Goal: Task Accomplishment & Management: Use online tool/utility

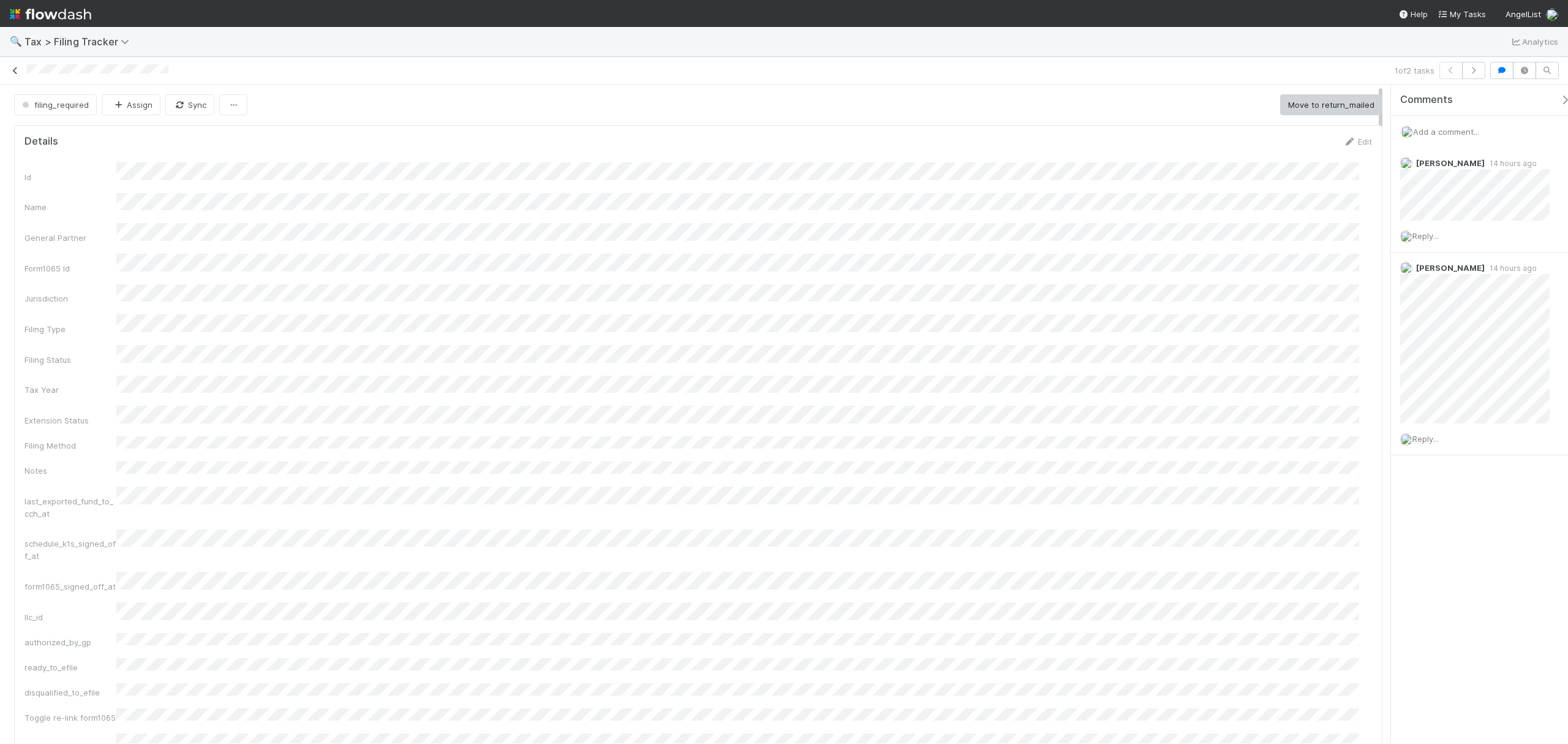
click at [13, 76] on link at bounding box center [15, 70] width 12 height 12
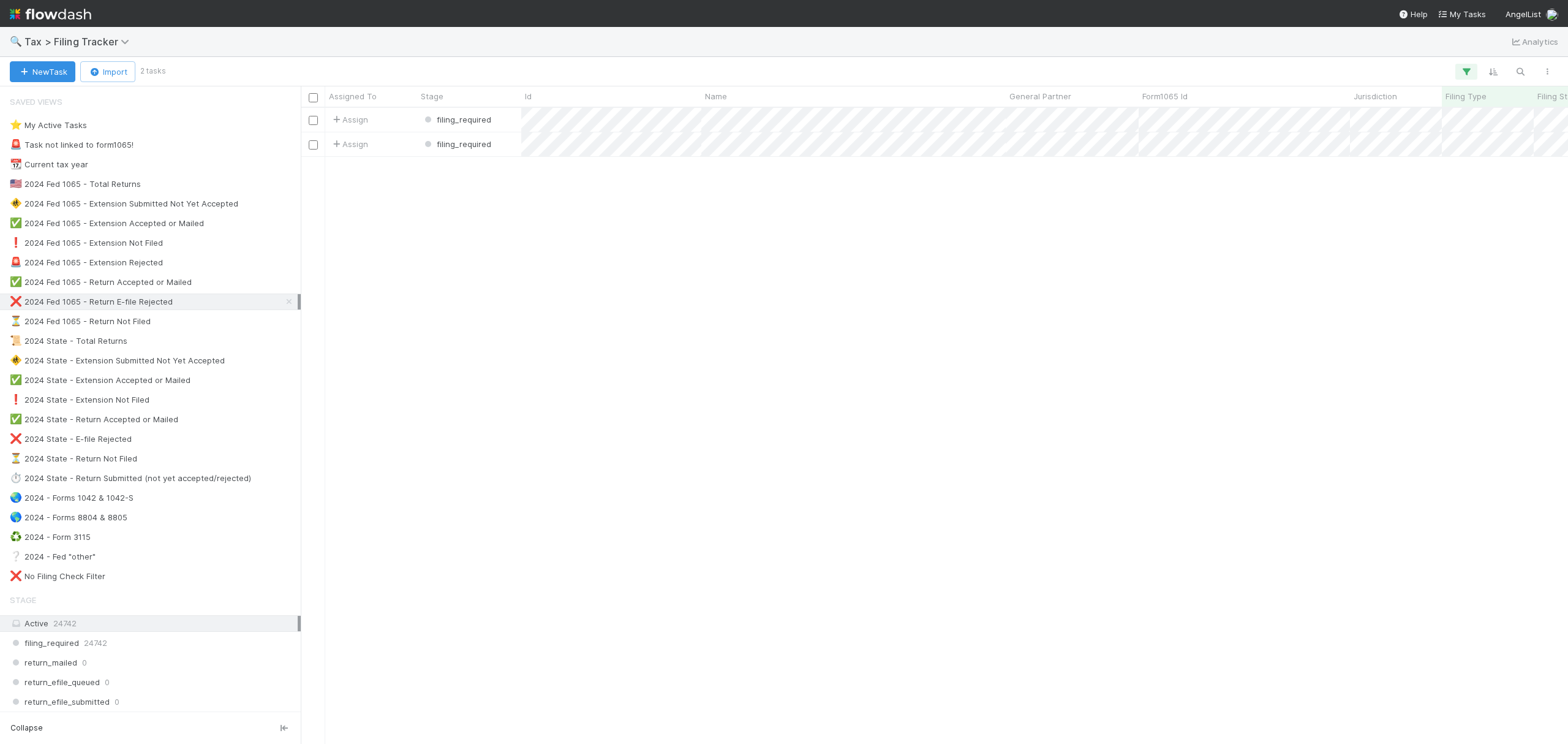
scroll to position [623, 1255]
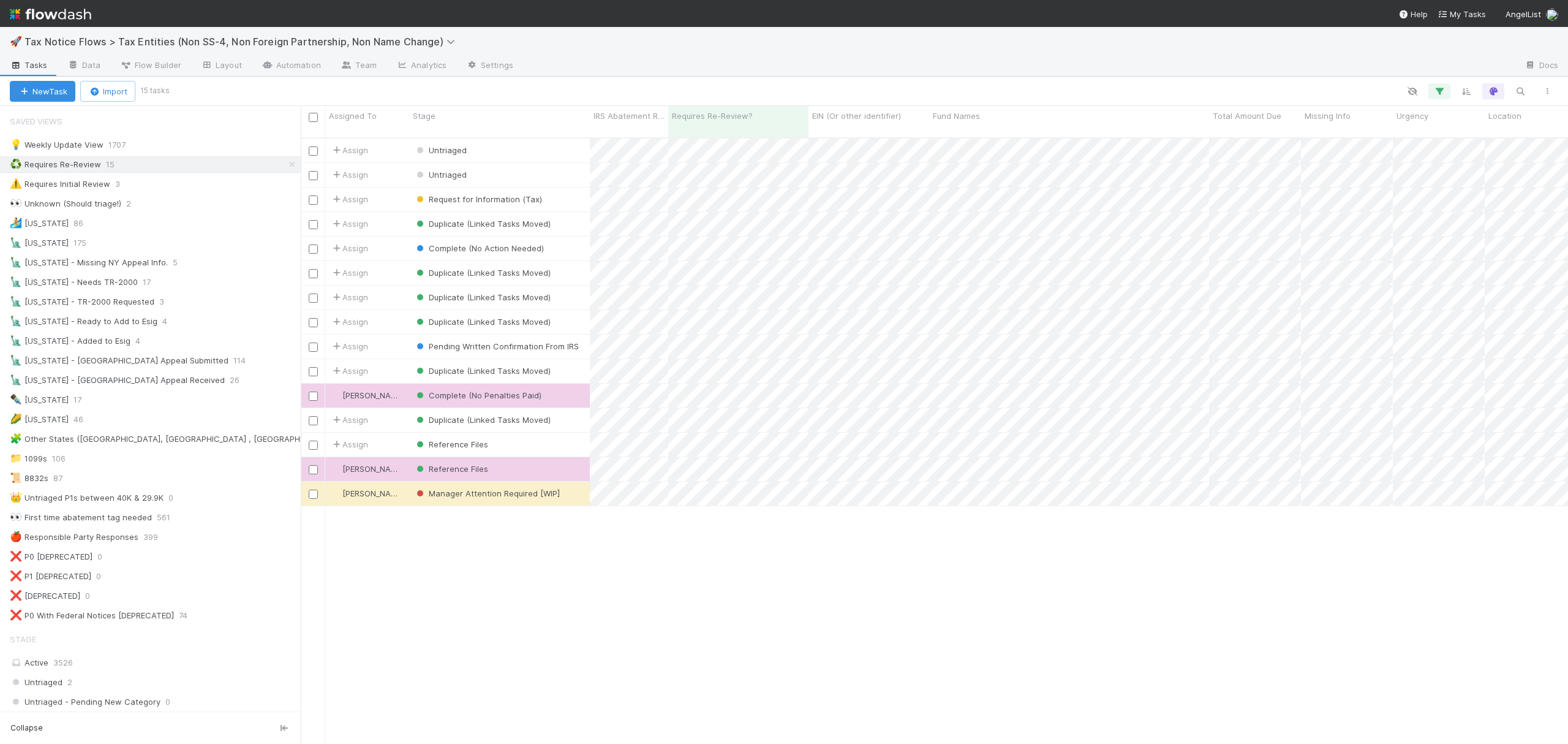
scroll to position [13, 13]
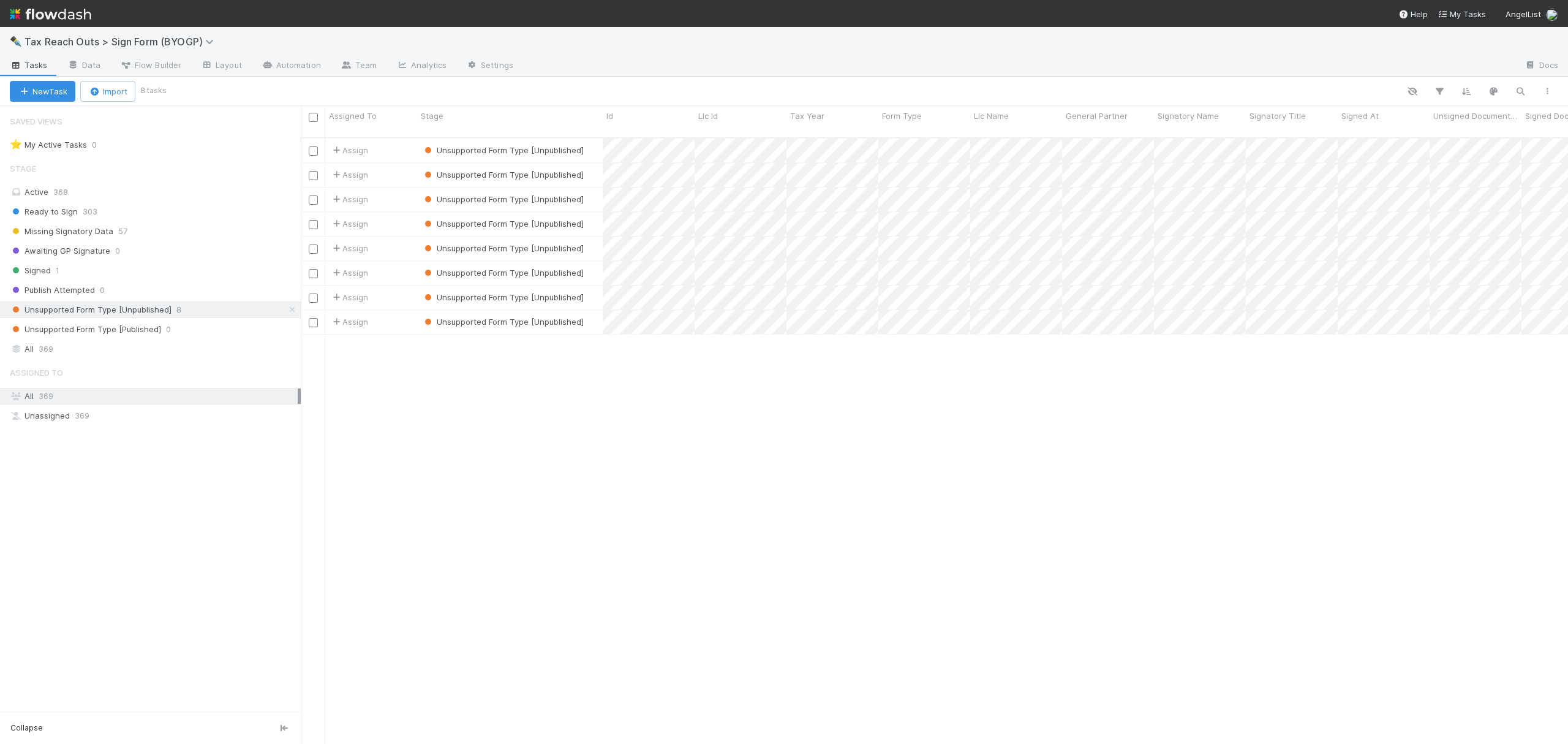
scroll to position [13, 13]
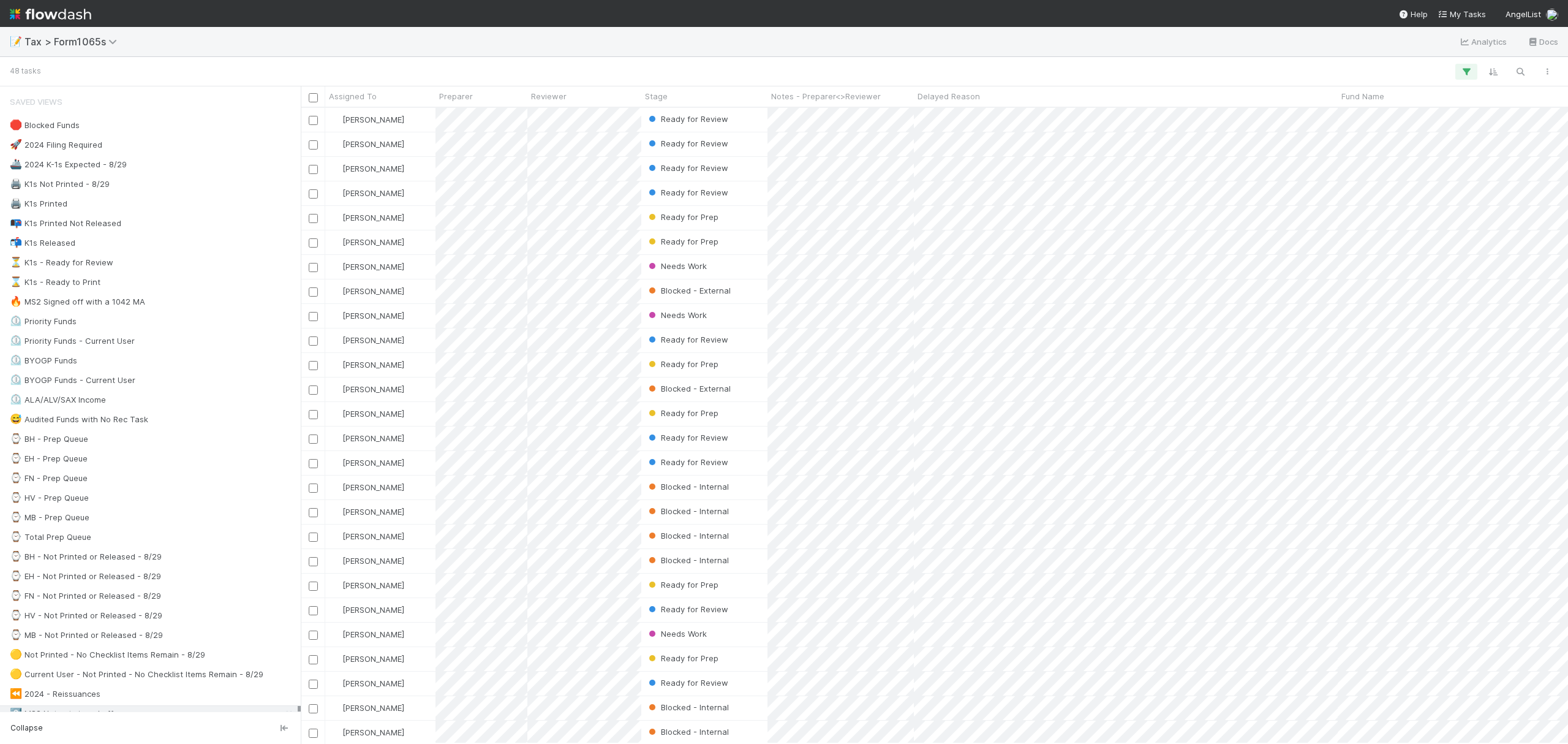
scroll to position [623, 1255]
click at [158, 486] on div "⌚ FN - Prep Queue 15" at bounding box center [153, 479] width 288 height 15
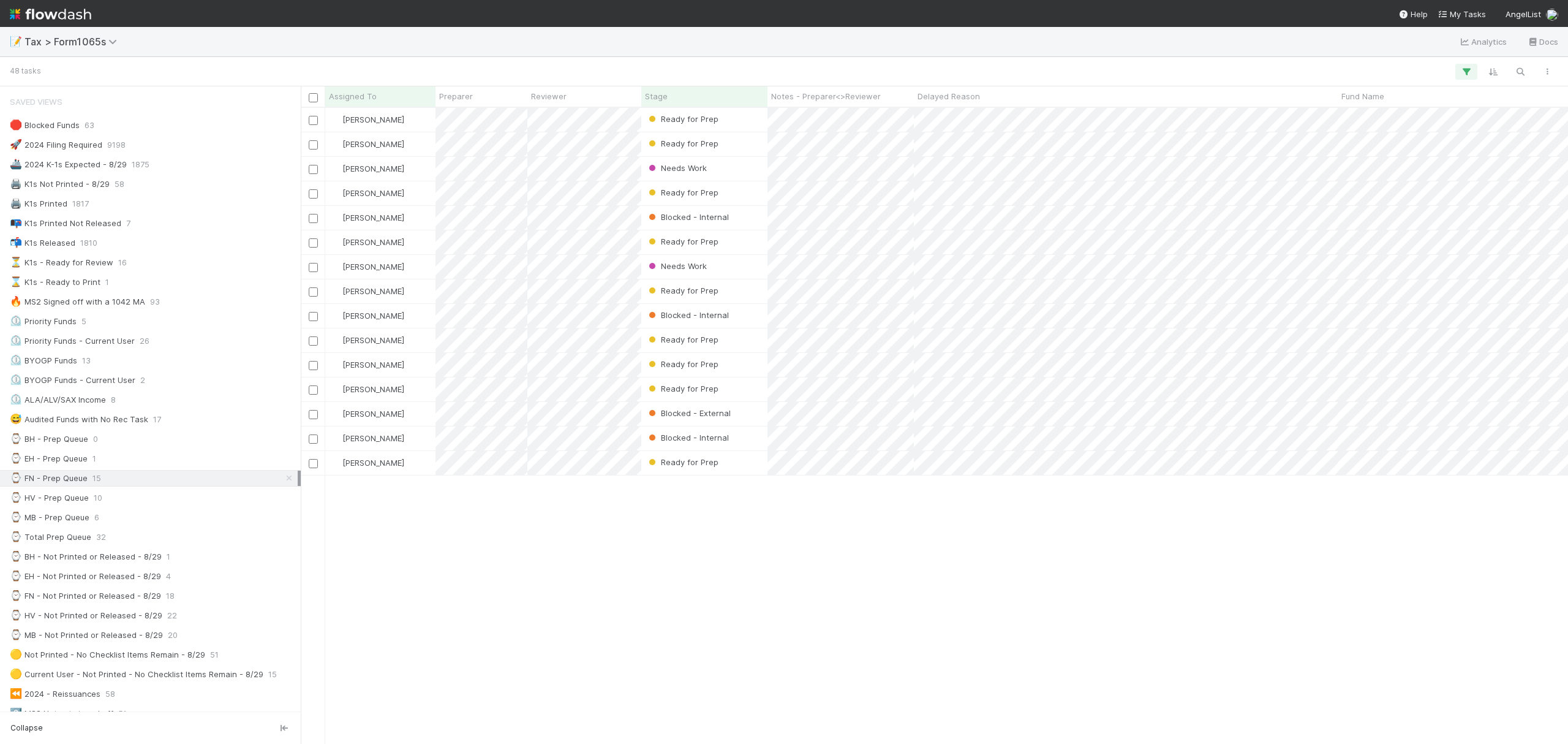
scroll to position [623, 1255]
click at [724, 90] on div "Stage" at bounding box center [705, 96] width 120 height 12
click at [713, 116] on div "Sort First → Last" at bounding box center [716, 119] width 140 height 18
drag, startPoint x: 920, startPoint y: 681, endPoint x: 897, endPoint y: 569, distance: 114.3
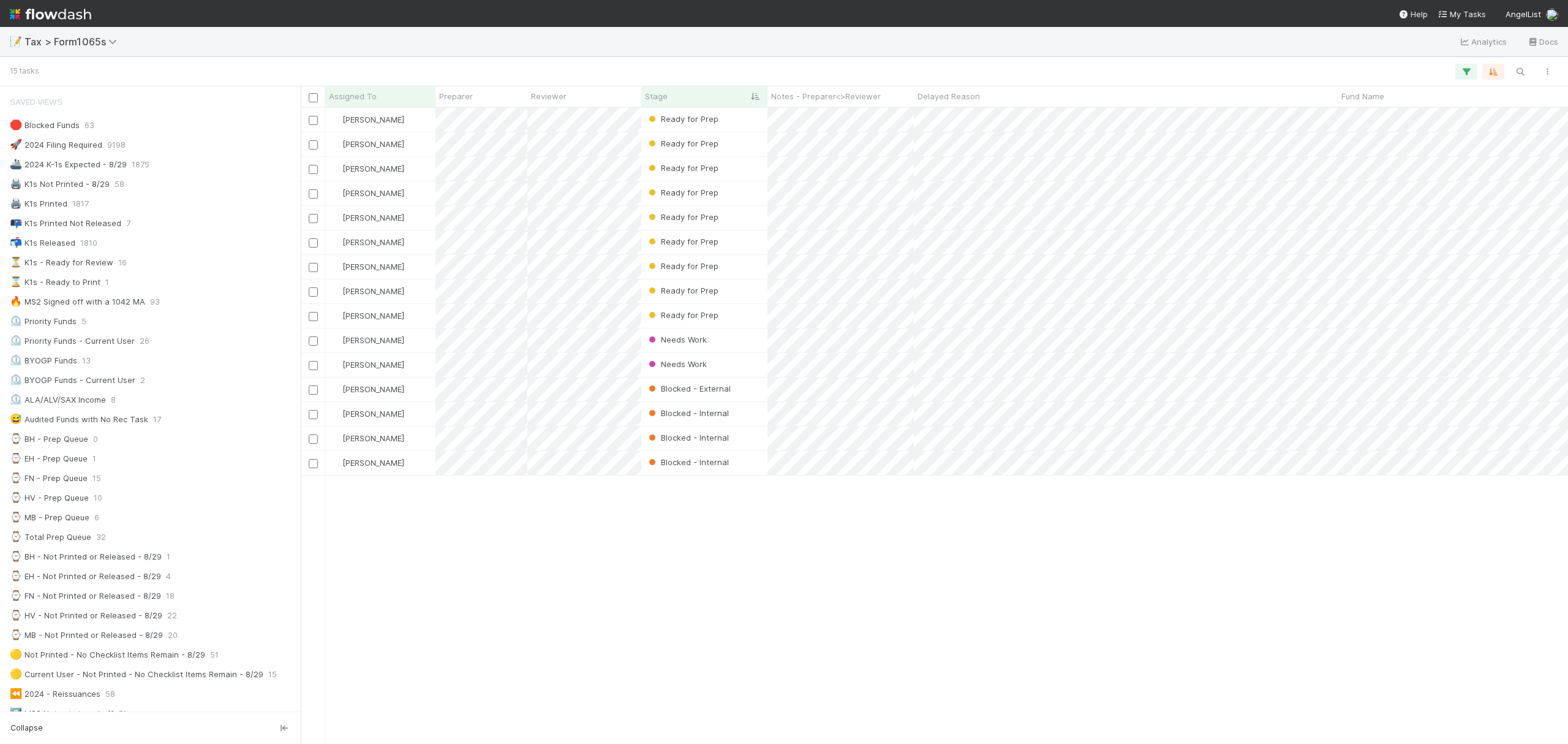
click at [920, 680] on div "Fareeha Naim Ready for Prep 8/27/25, 2:16:36 PM 16 0 1 0 16 6 Fareeha Naim Read…" at bounding box center [934, 424] width 1268 height 635
click at [177, 163] on div "🚢 2024 K-1s Expected - 8/29 1875" at bounding box center [153, 165] width 288 height 15
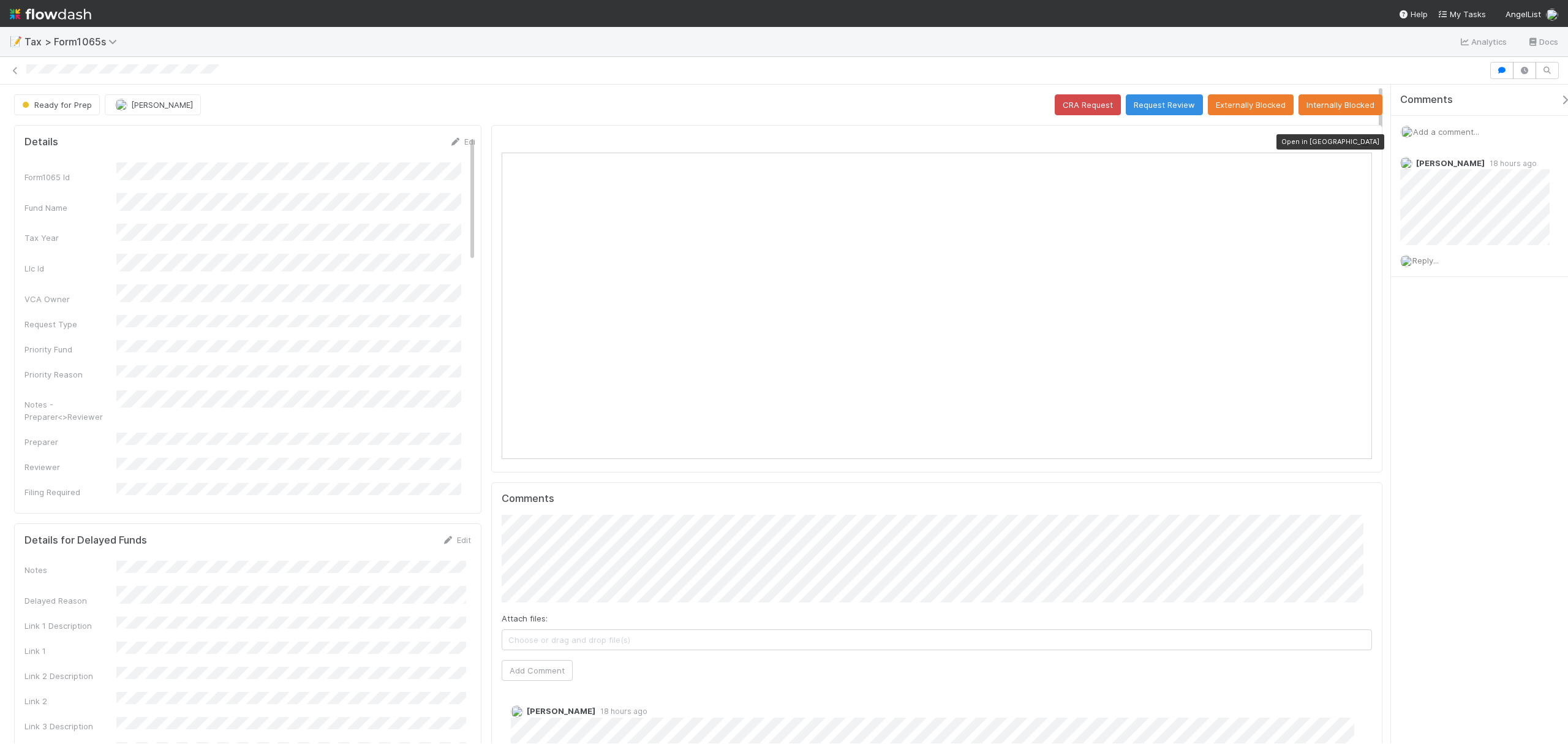
scroll to position [237, 849]
click at [1360, 145] on icon at bounding box center [1365, 142] width 12 height 8
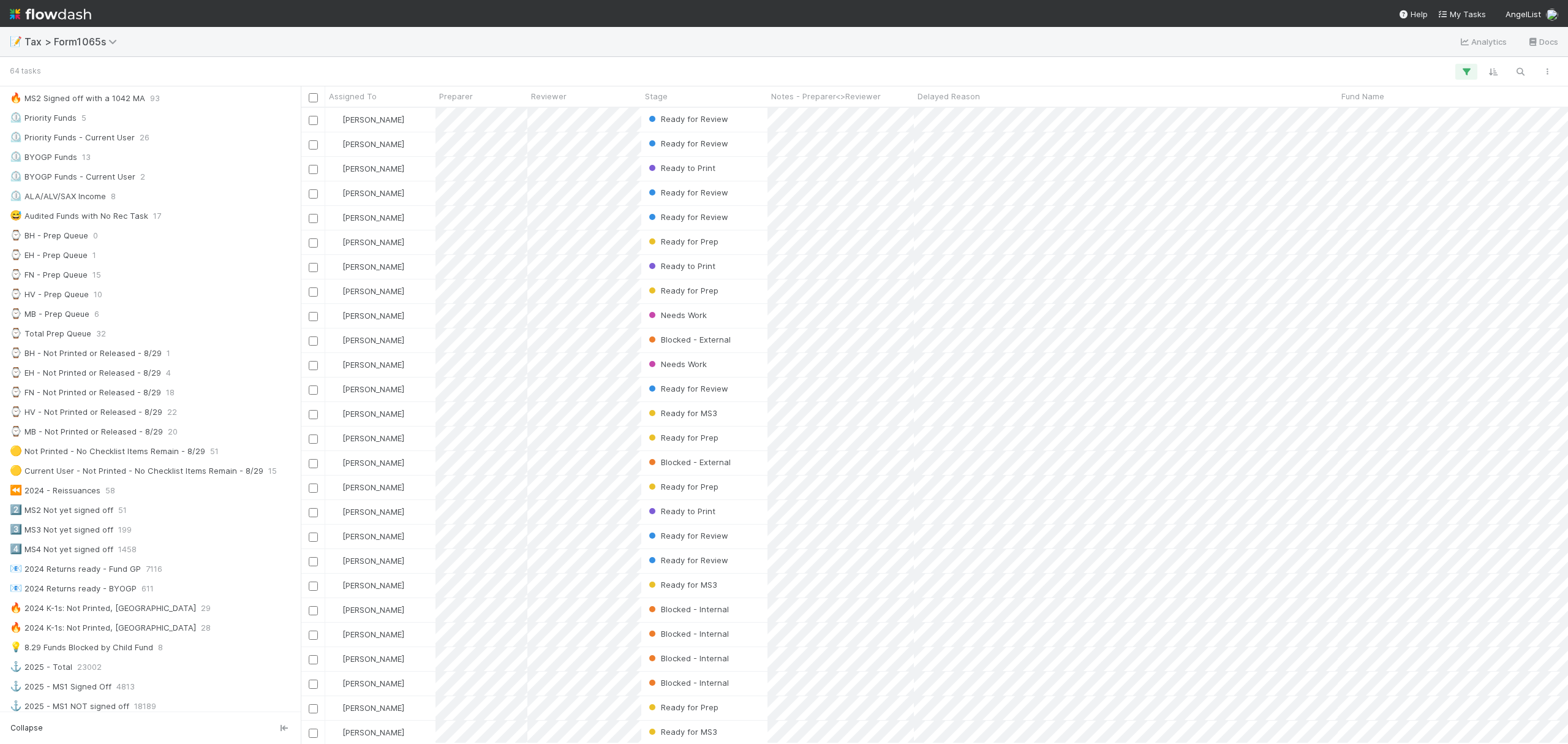
scroll to position [206, 0]
click at [119, 280] on div "⌚ FN - Prep Queue 15" at bounding box center [153, 272] width 288 height 15
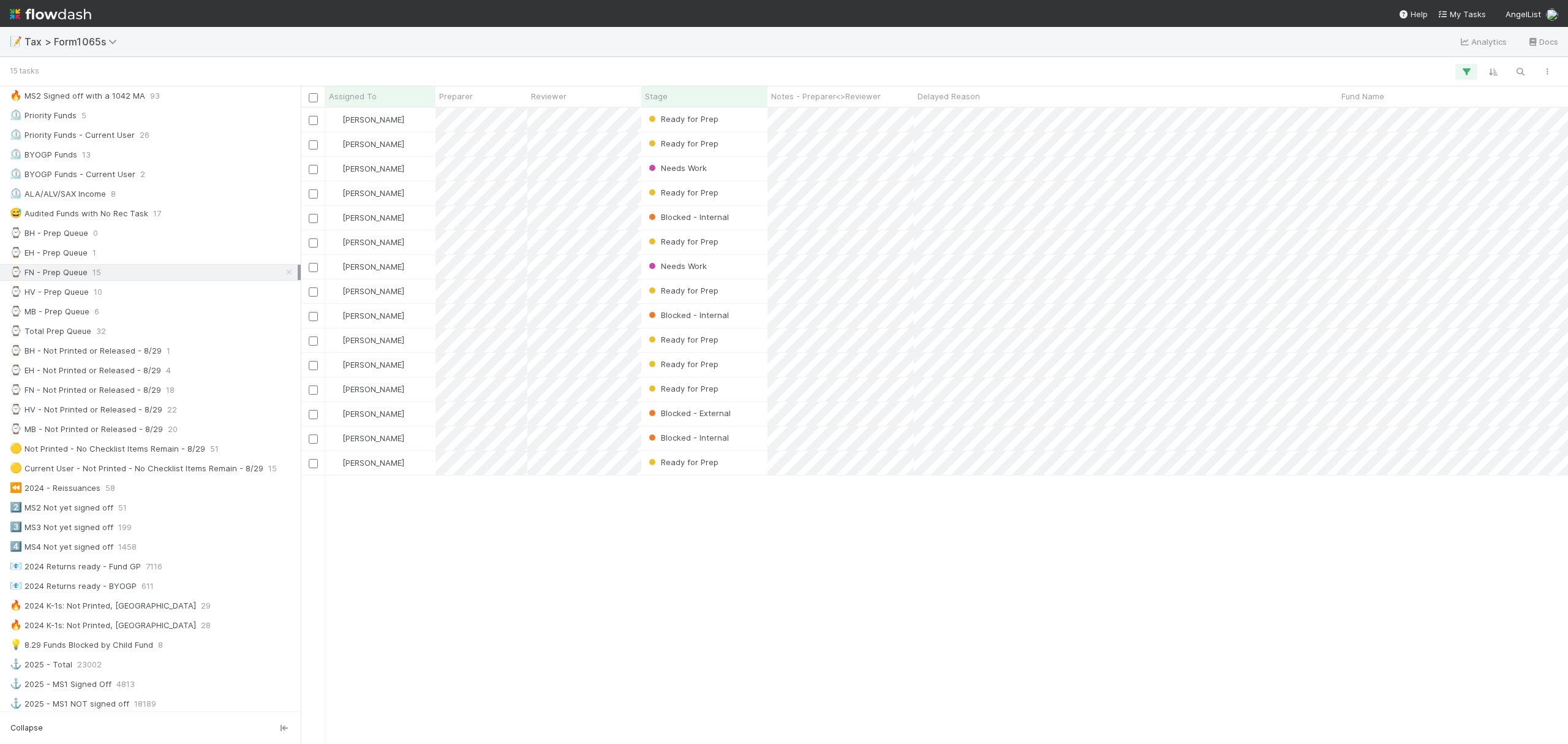
scroll to position [623, 1255]
click at [919, 567] on div "[PERSON_NAME] Ready for Prep [DATE] 2:17:11 PM 18 0 1 0 17 8 [PERSON_NAME] Read…" at bounding box center [934, 424] width 1268 height 635
click at [710, 97] on div "Stage" at bounding box center [705, 96] width 120 height 12
click at [713, 125] on div "Sort First → Last" at bounding box center [716, 119] width 140 height 18
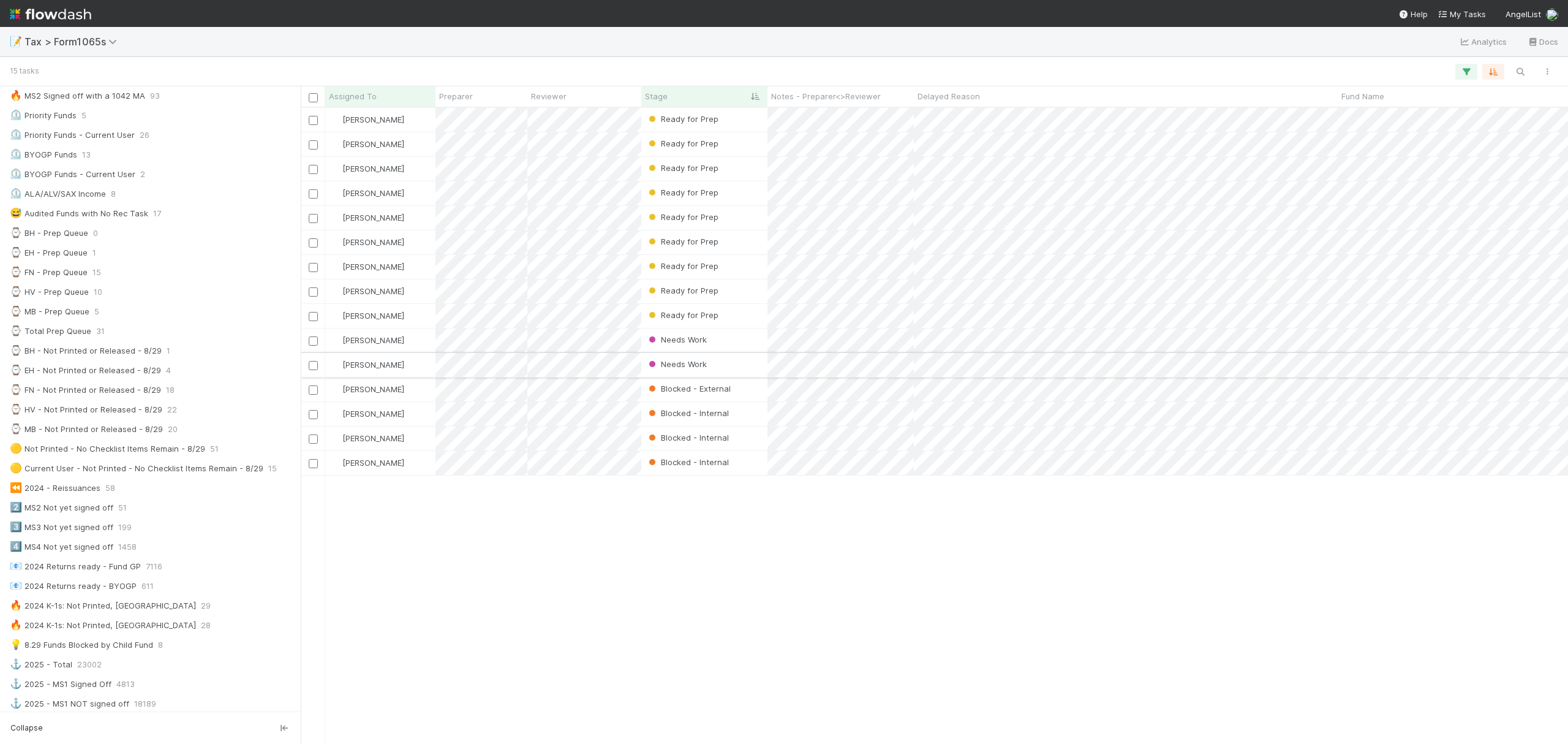
click at [749, 371] on div "Needs Work" at bounding box center [704, 364] width 126 height 24
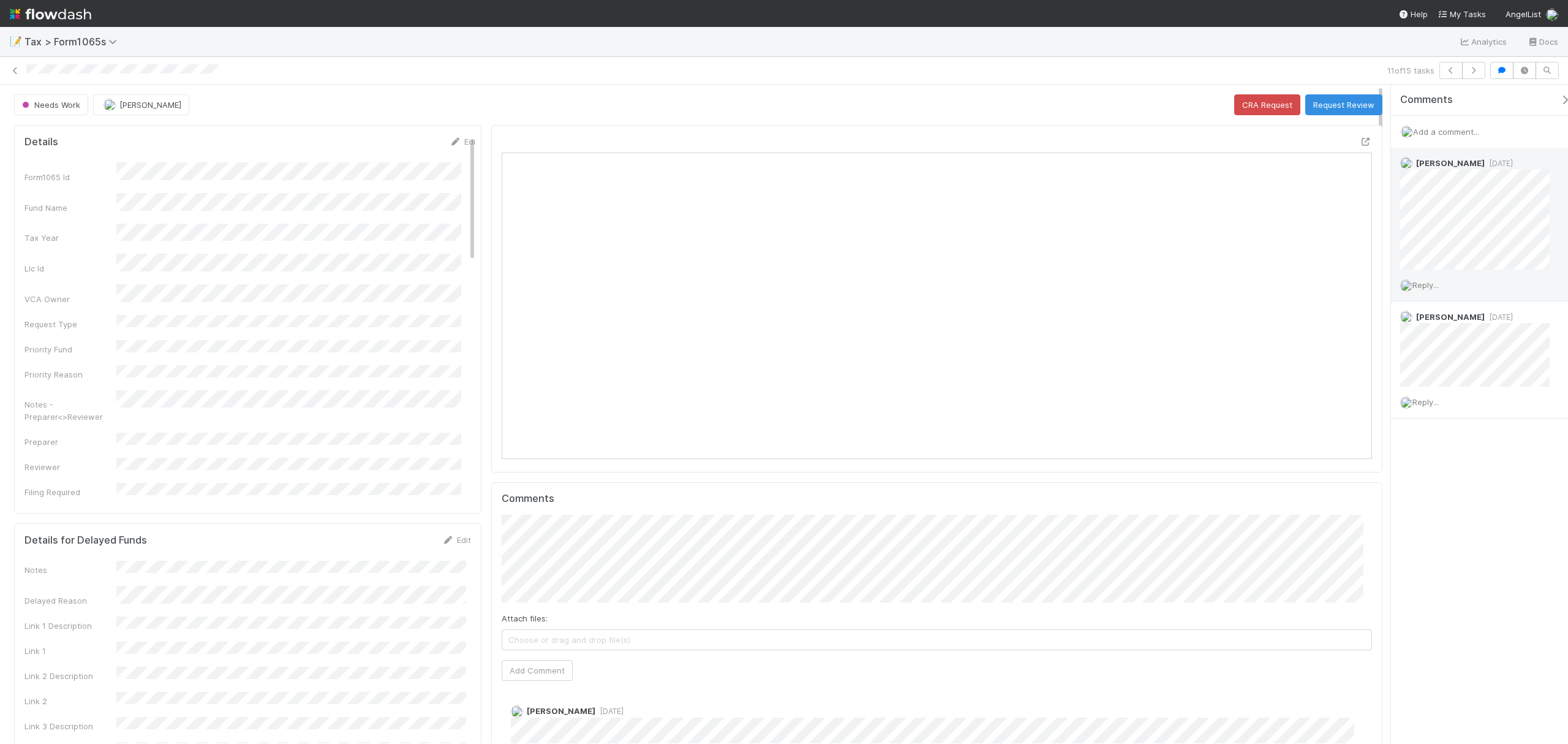
scroll to position [237, 430]
click at [13, 69] on icon at bounding box center [15, 70] width 12 height 8
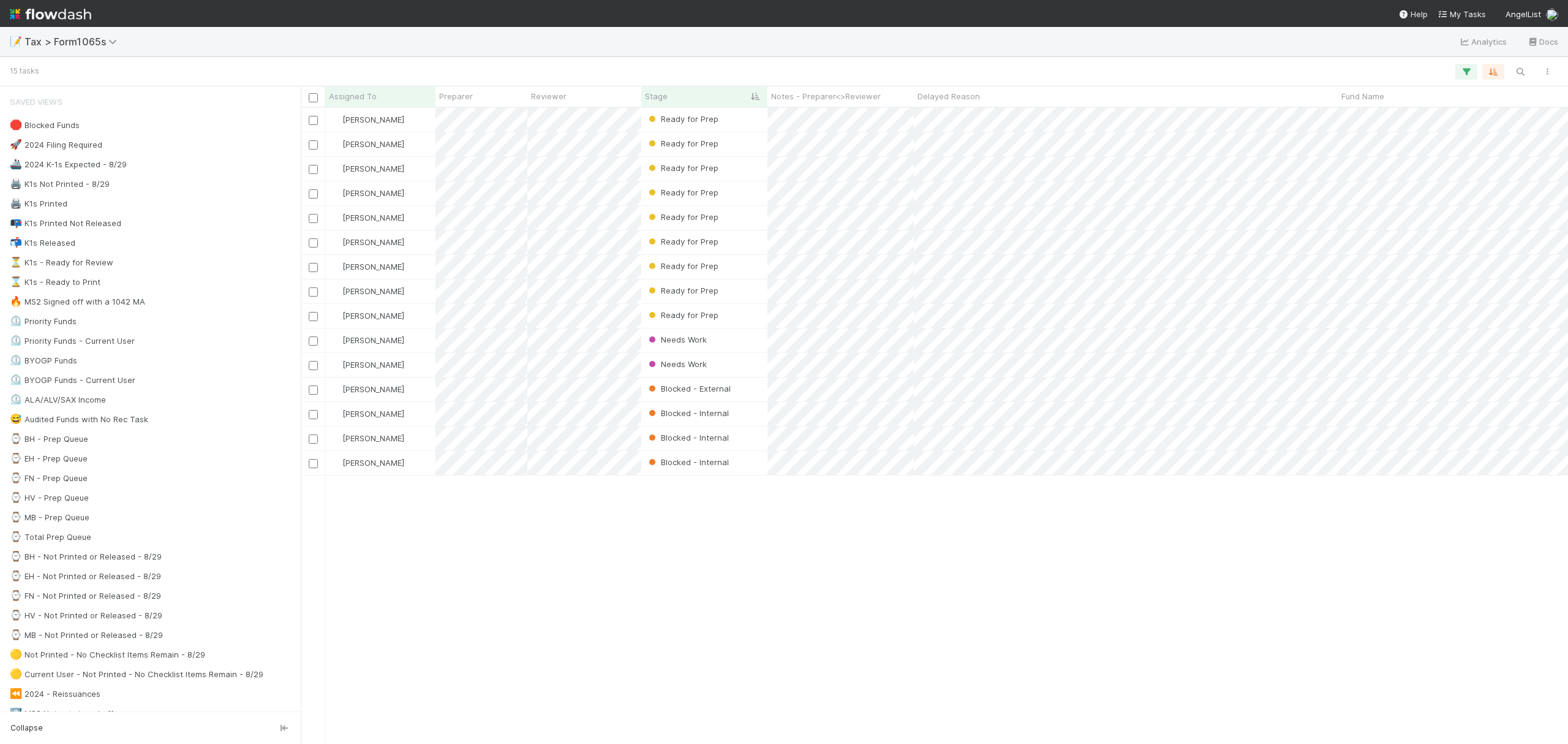
scroll to position [623, 1255]
click at [741, 390] on div "Blocked - External" at bounding box center [704, 389] width 126 height 24
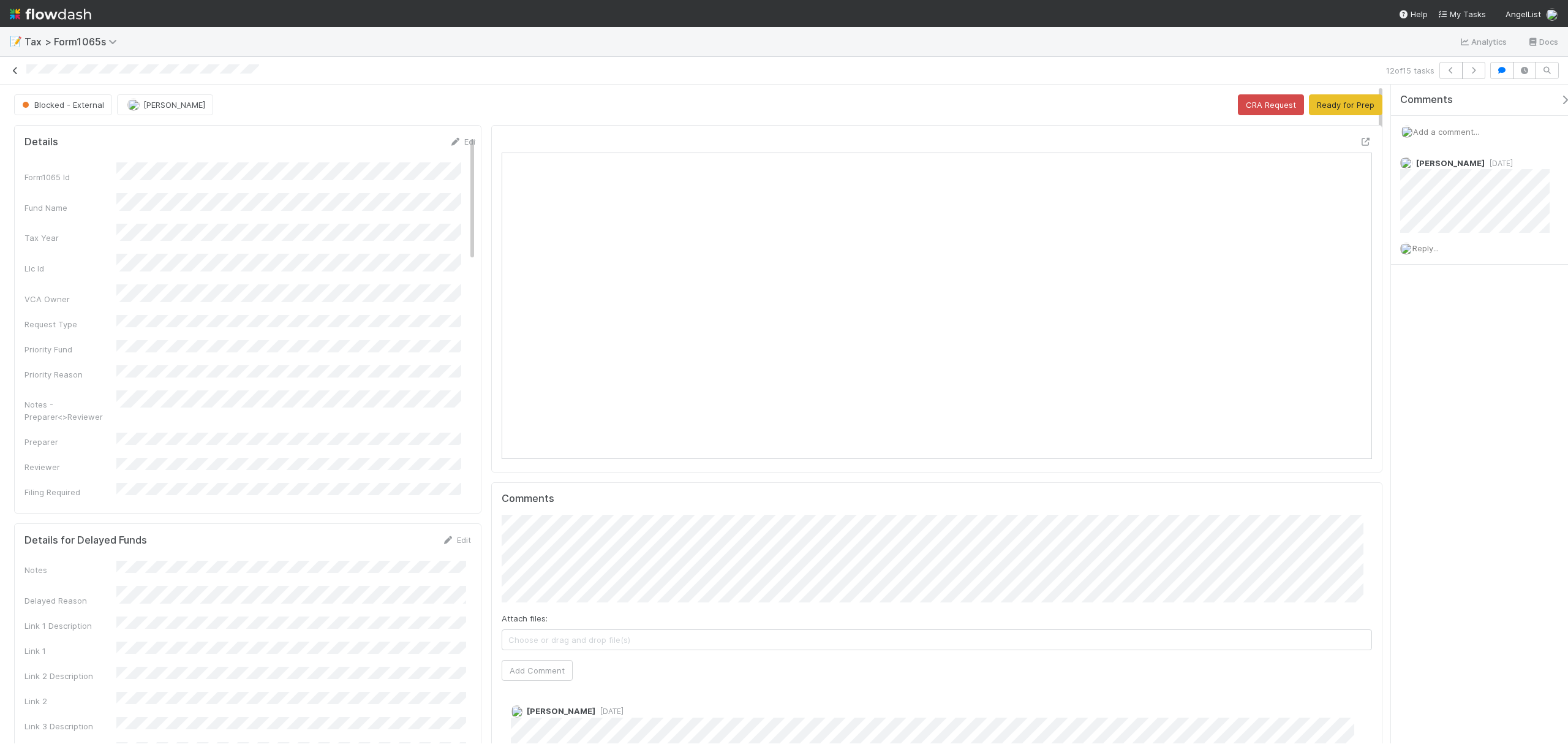
click at [18, 72] on icon at bounding box center [15, 70] width 12 height 8
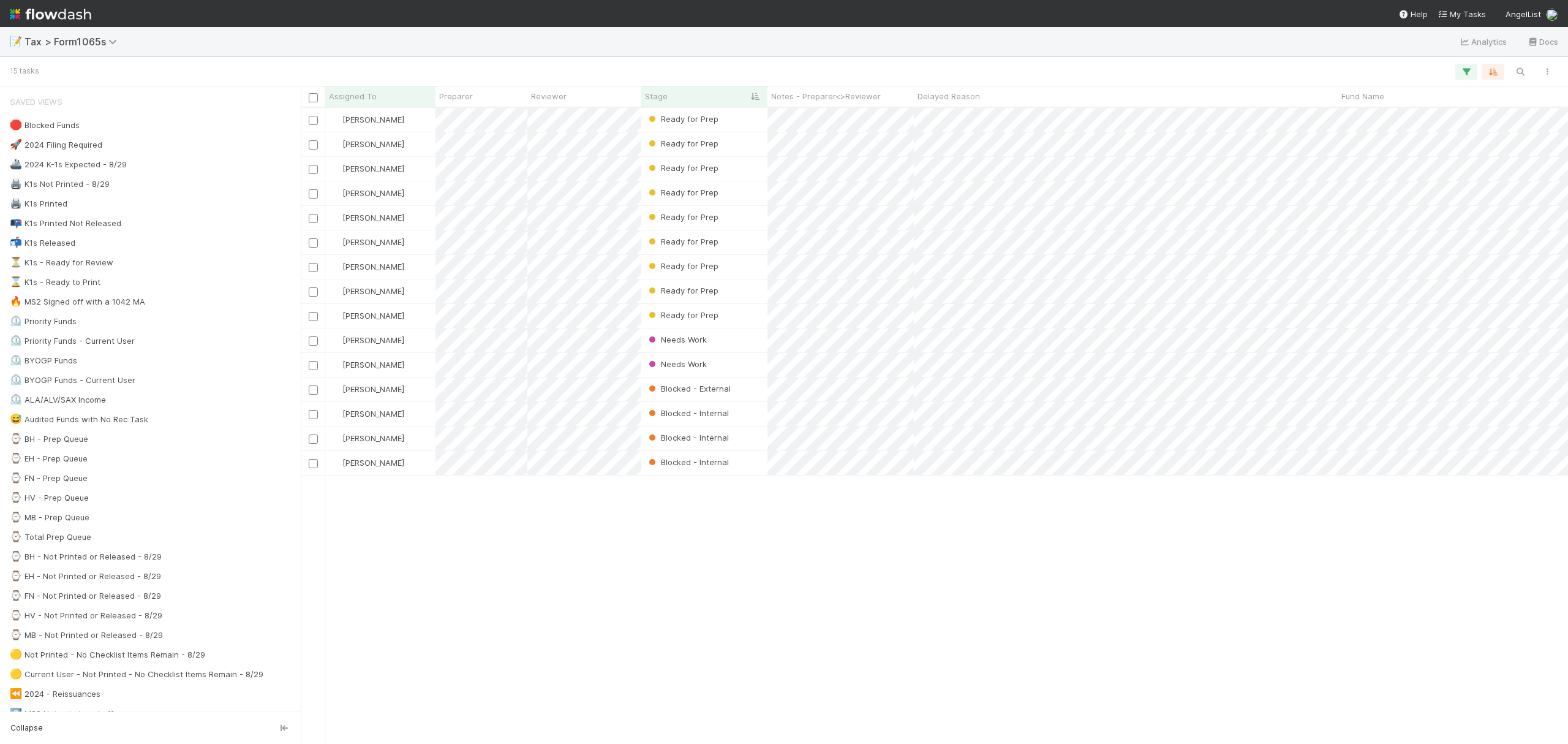
scroll to position [623, 1255]
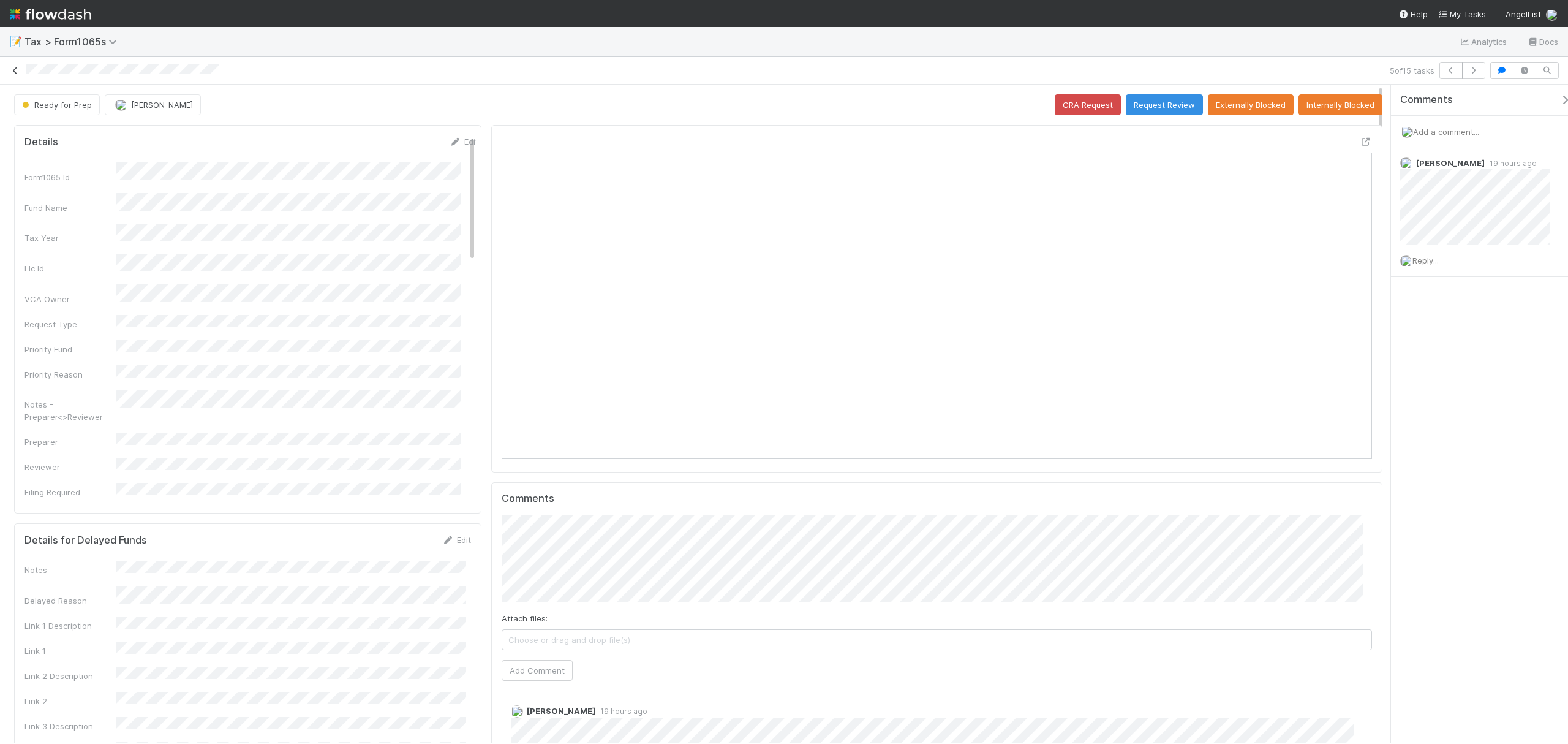
click at [15, 71] on icon at bounding box center [15, 70] width 12 height 8
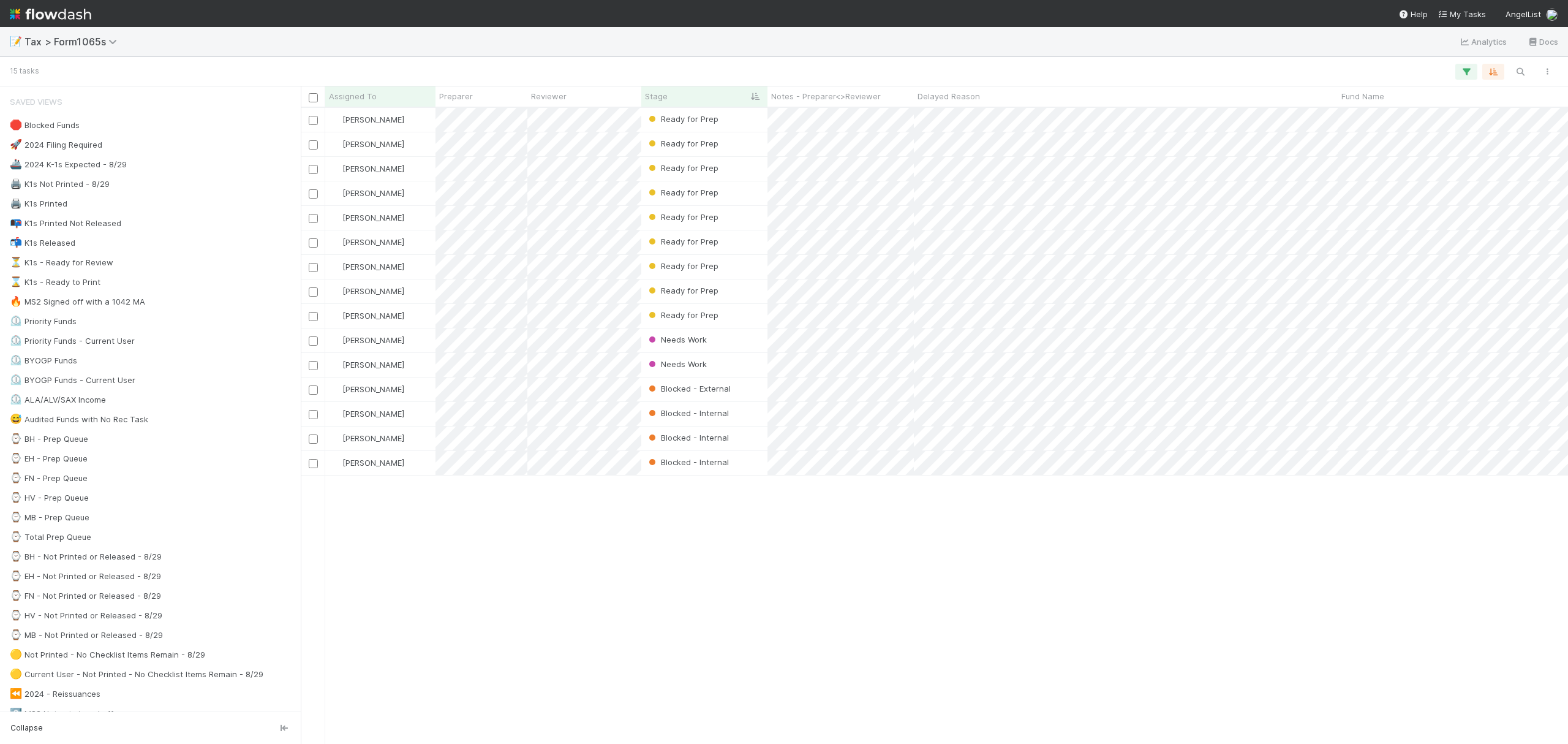
scroll to position [623, 1255]
click at [741, 339] on div "Needs Work" at bounding box center [704, 340] width 126 height 24
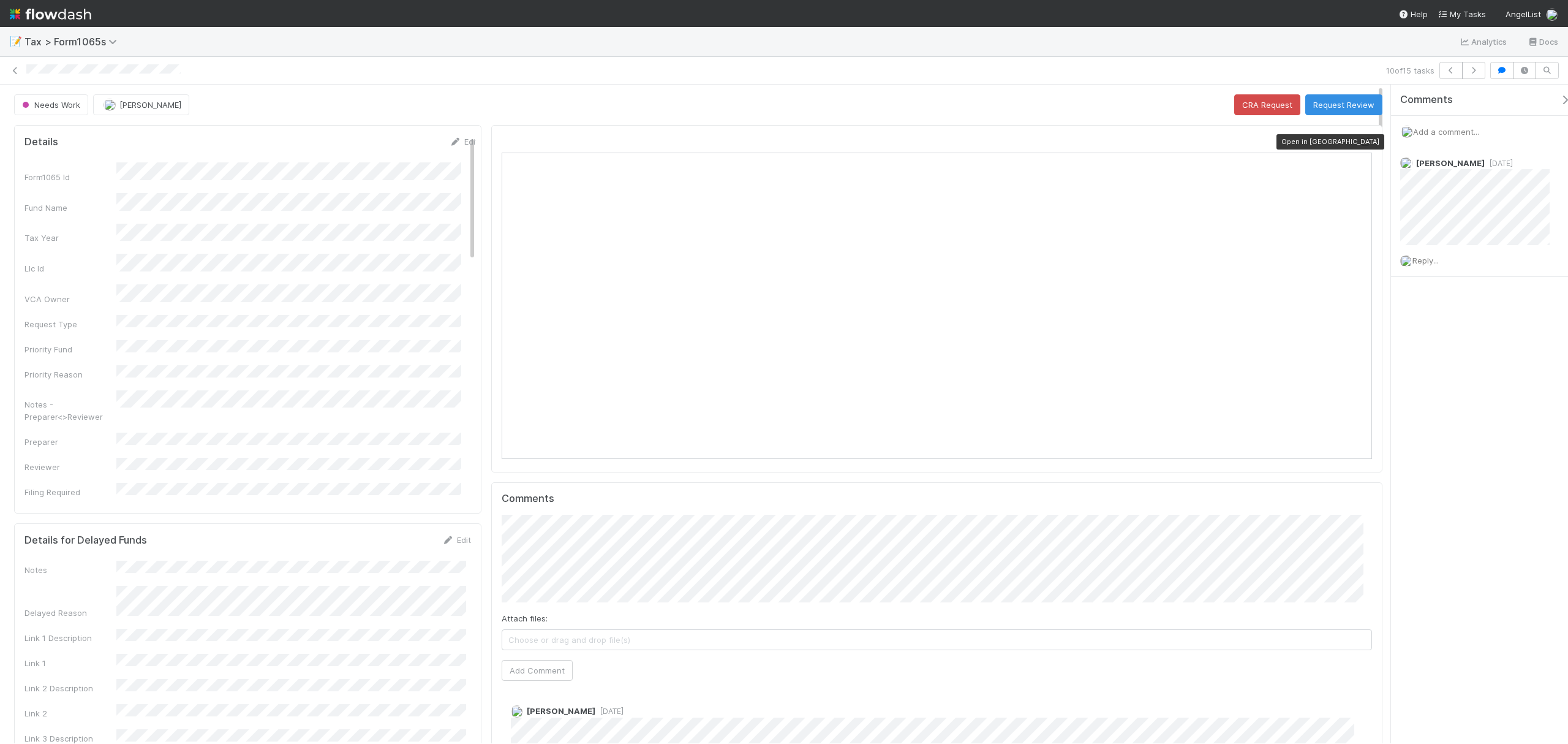
scroll to position [237, 430]
click at [1360, 136] on div at bounding box center [1365, 141] width 12 height 12
click at [1344, 110] on button "Request Review" at bounding box center [1344, 105] width 77 height 21
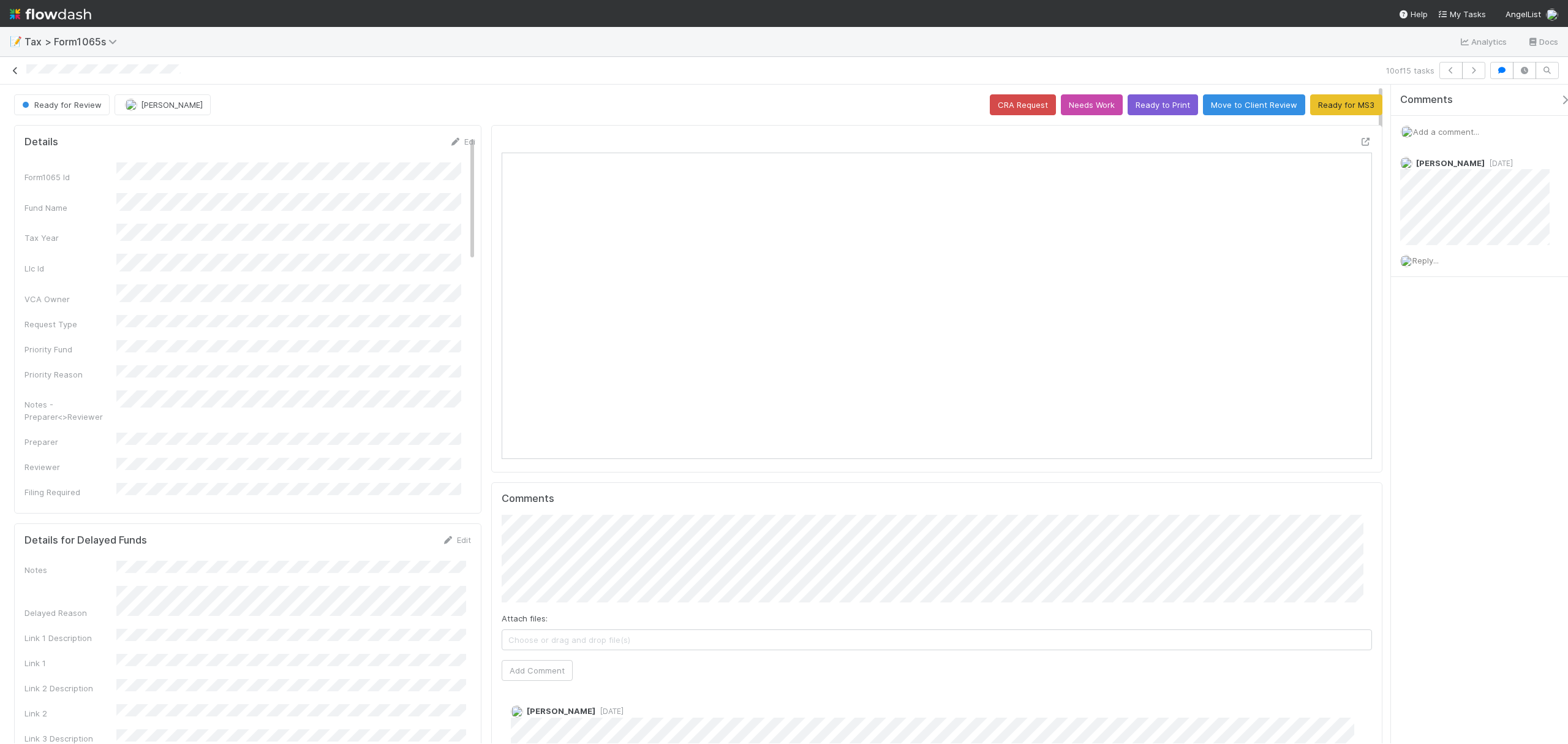
drag, startPoint x: 15, startPoint y: 71, endPoint x: 815, endPoint y: 31, distance: 801.0
click at [15, 71] on icon at bounding box center [15, 70] width 12 height 8
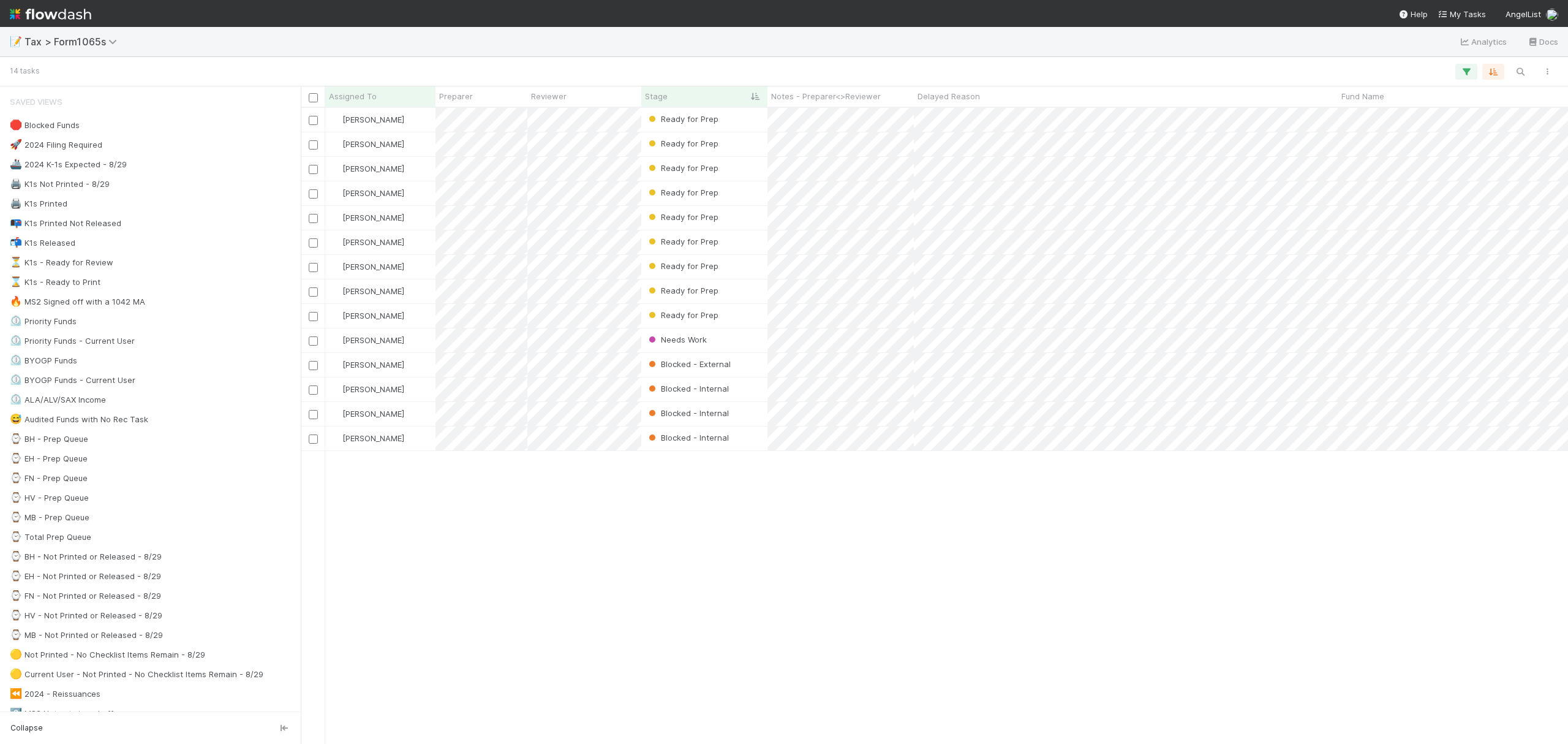
scroll to position [623, 1255]
click at [892, 584] on div "Fareeha Naim Ready for Prep 8/27/25, 2:16:36 PM 16 0 1 0 16 6 Fareeha Naim Read…" at bounding box center [934, 424] width 1268 height 635
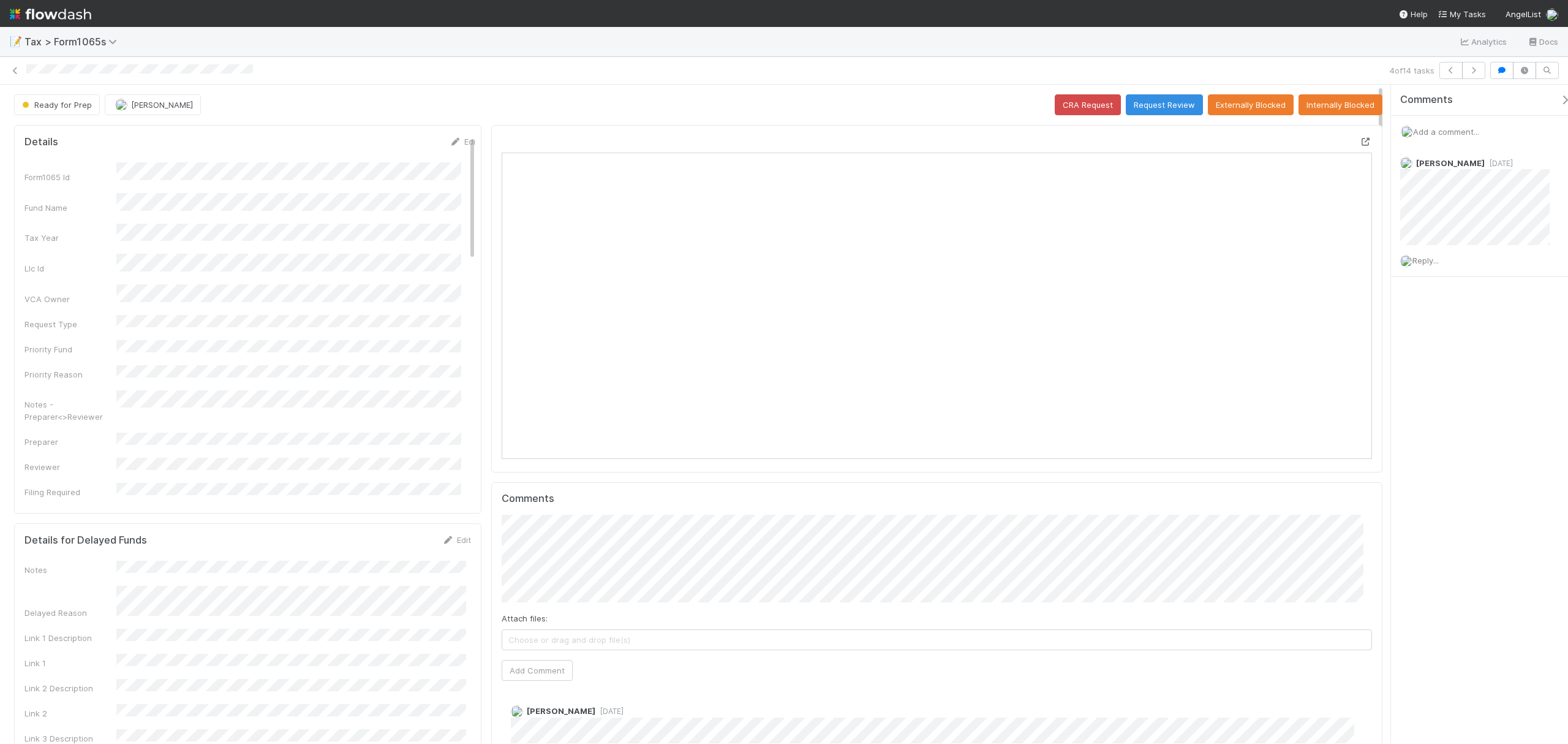
click at [1360, 143] on icon at bounding box center [1365, 142] width 12 height 8
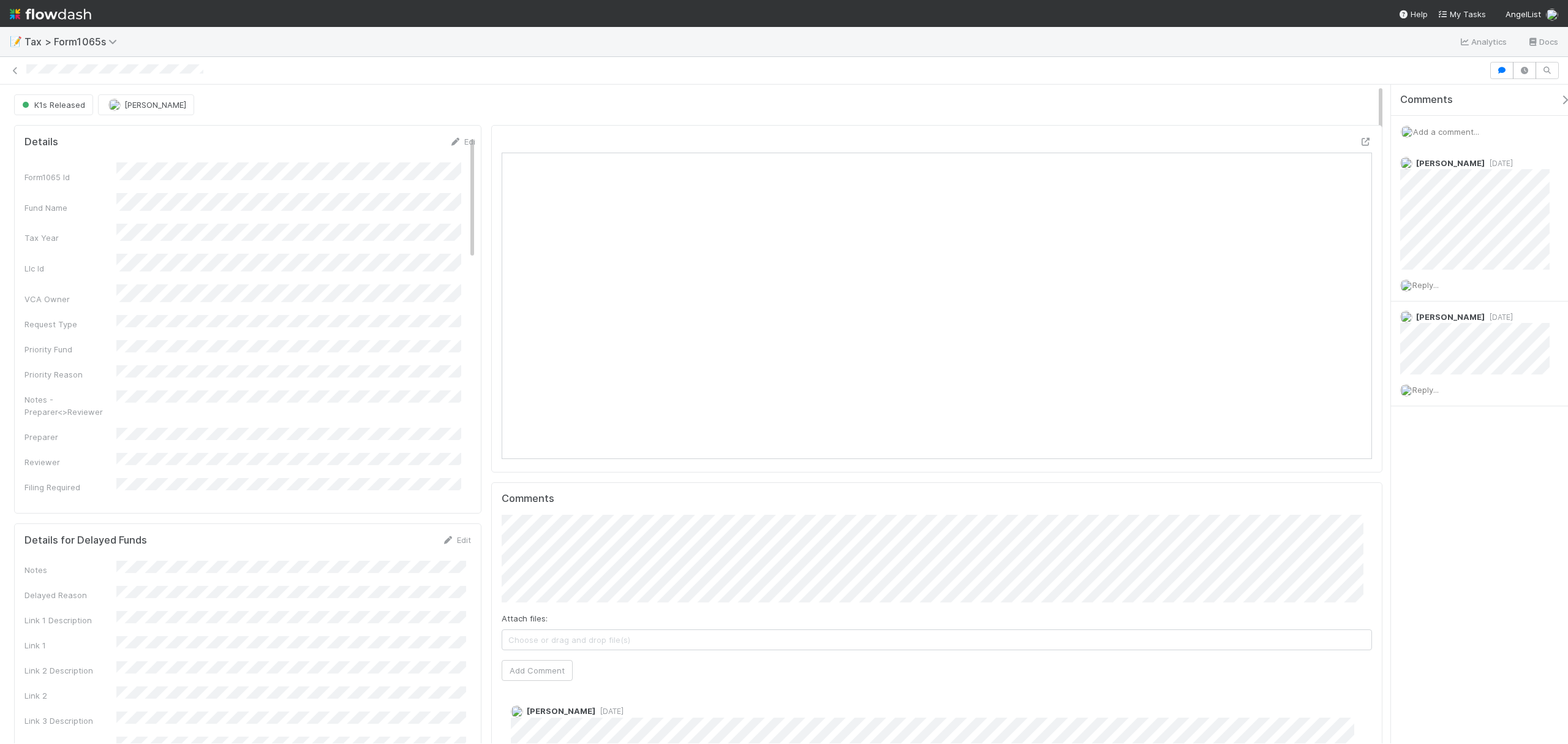
scroll to position [237, 430]
click at [1360, 141] on icon at bounding box center [1365, 142] width 12 height 8
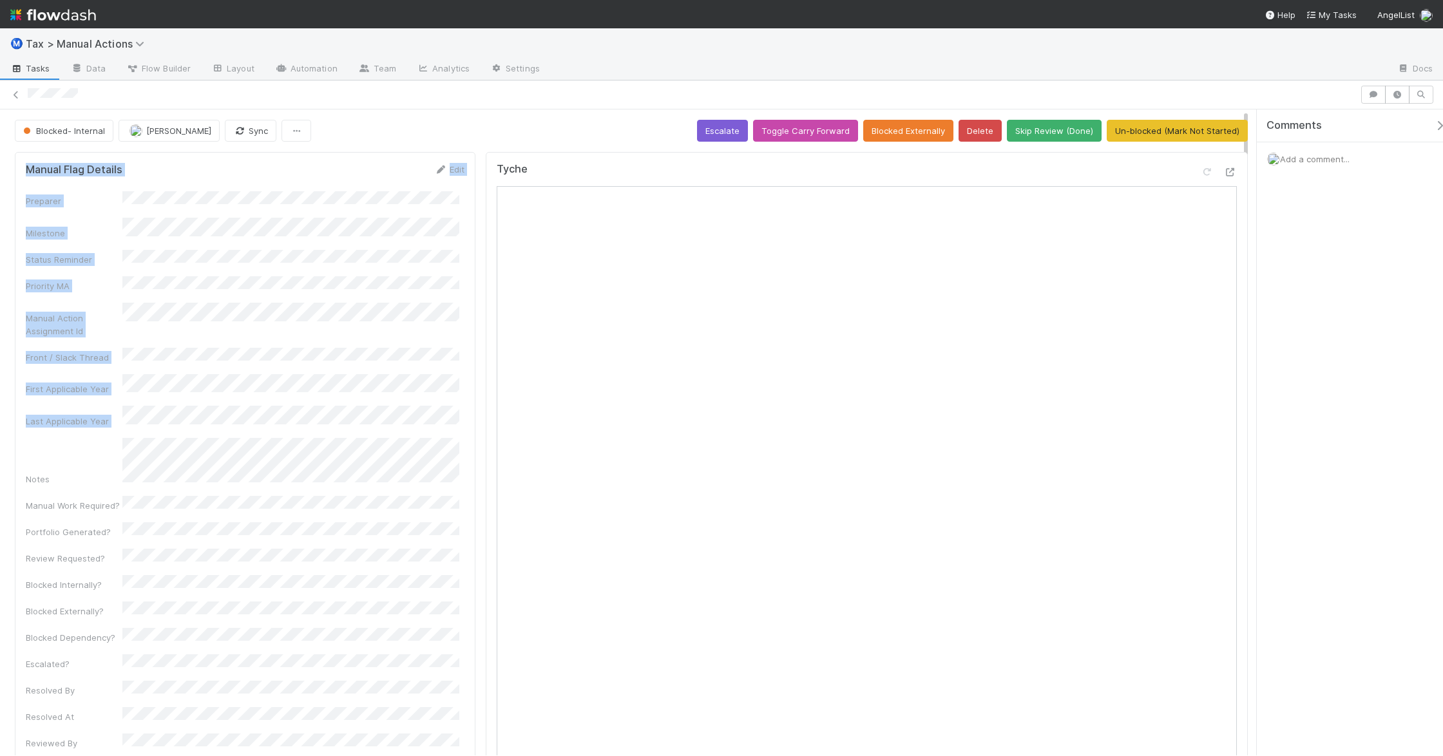
drag, startPoint x: 5, startPoint y: 325, endPoint x: 14, endPoint y: 452, distance: 126.5
click at [14, 452] on div "Blocked- Internal [PERSON_NAME] Sync Escalate Toggle Carry Forward Blocked Exte…" at bounding box center [721, 419] width 1443 height 676
